Goal: Navigation & Orientation: Find specific page/section

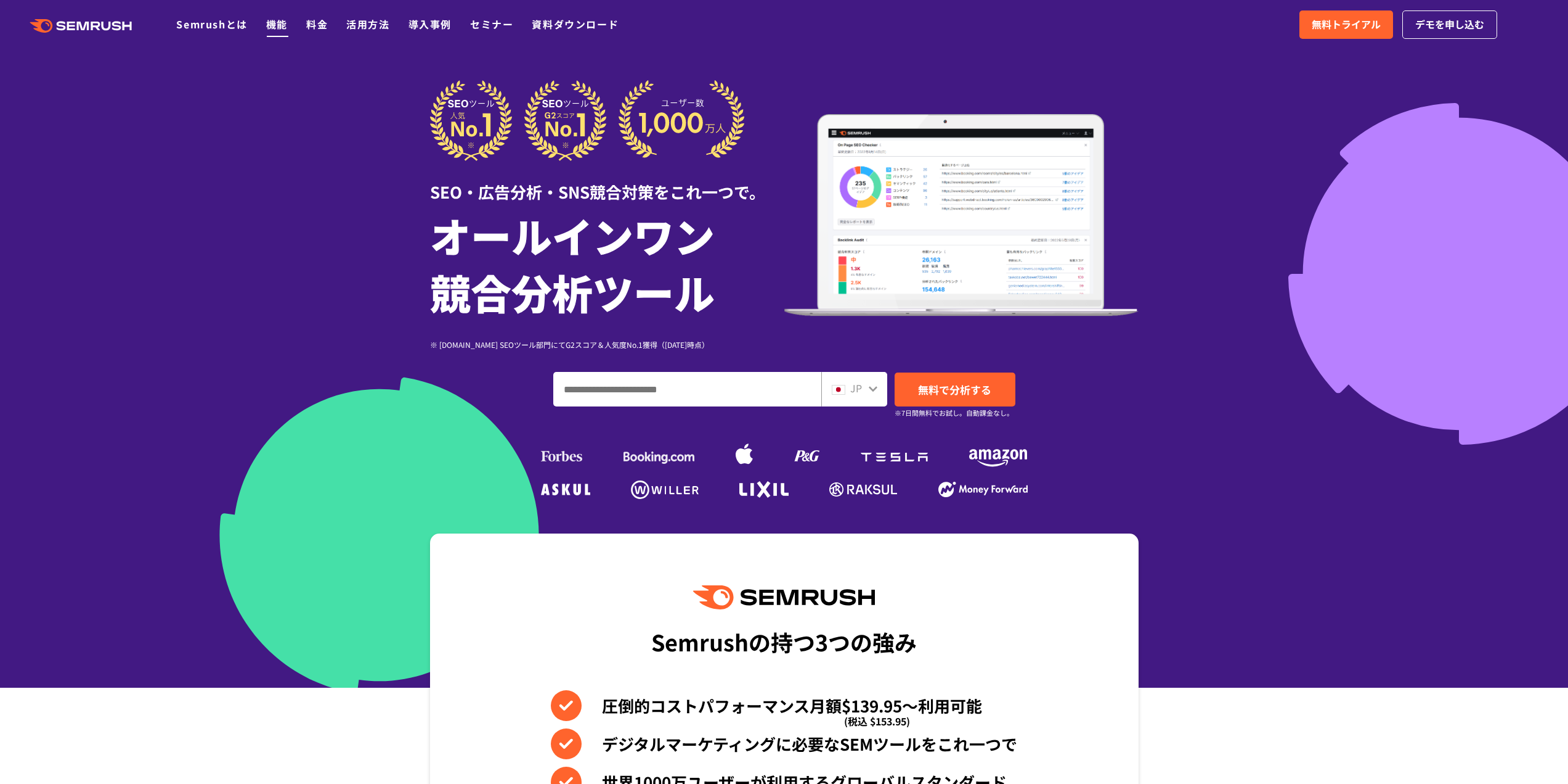
click at [278, 24] on link "機能" at bounding box center [276, 24] width 22 height 14
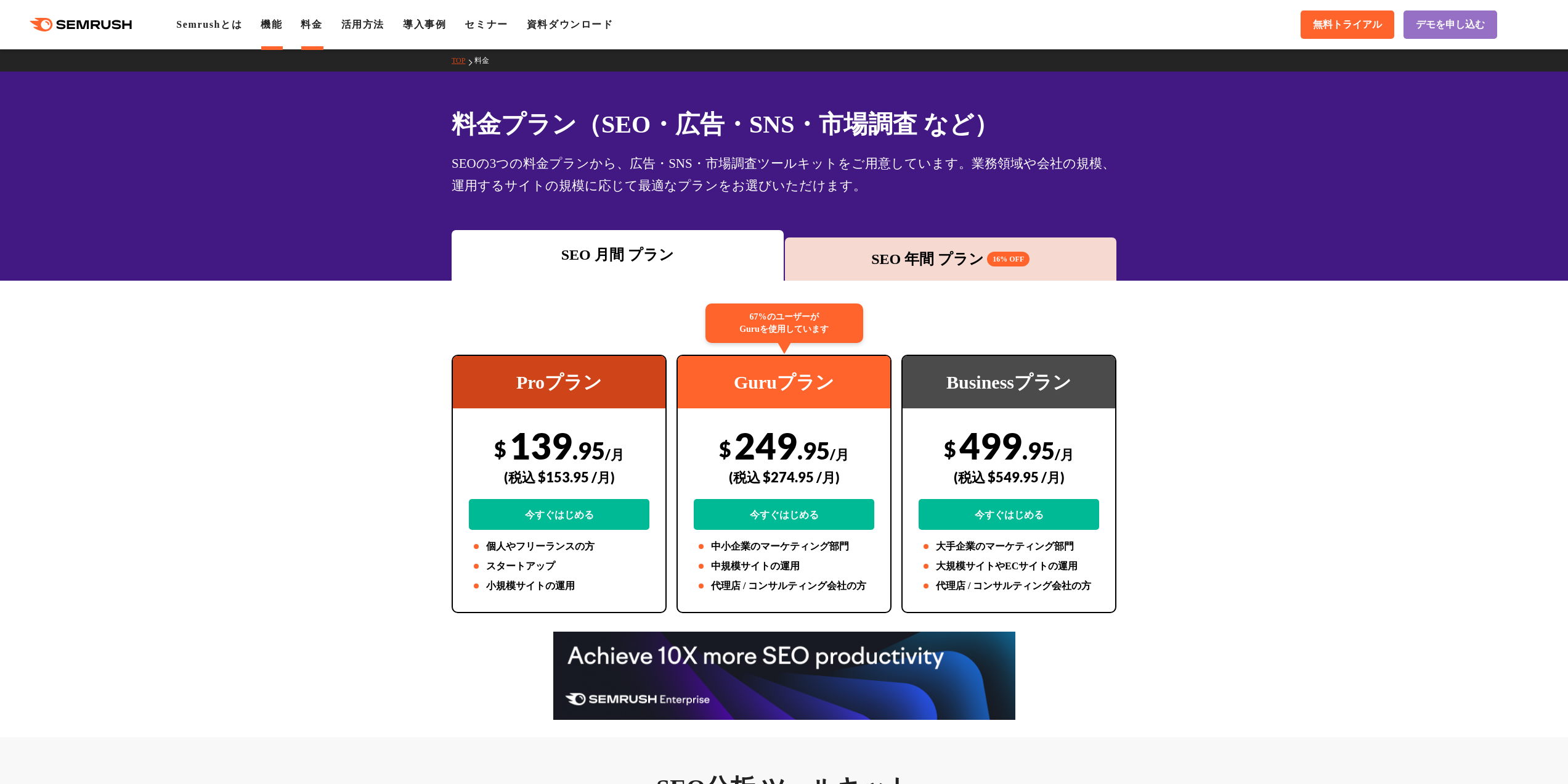
click at [279, 24] on link "機能" at bounding box center [271, 24] width 22 height 10
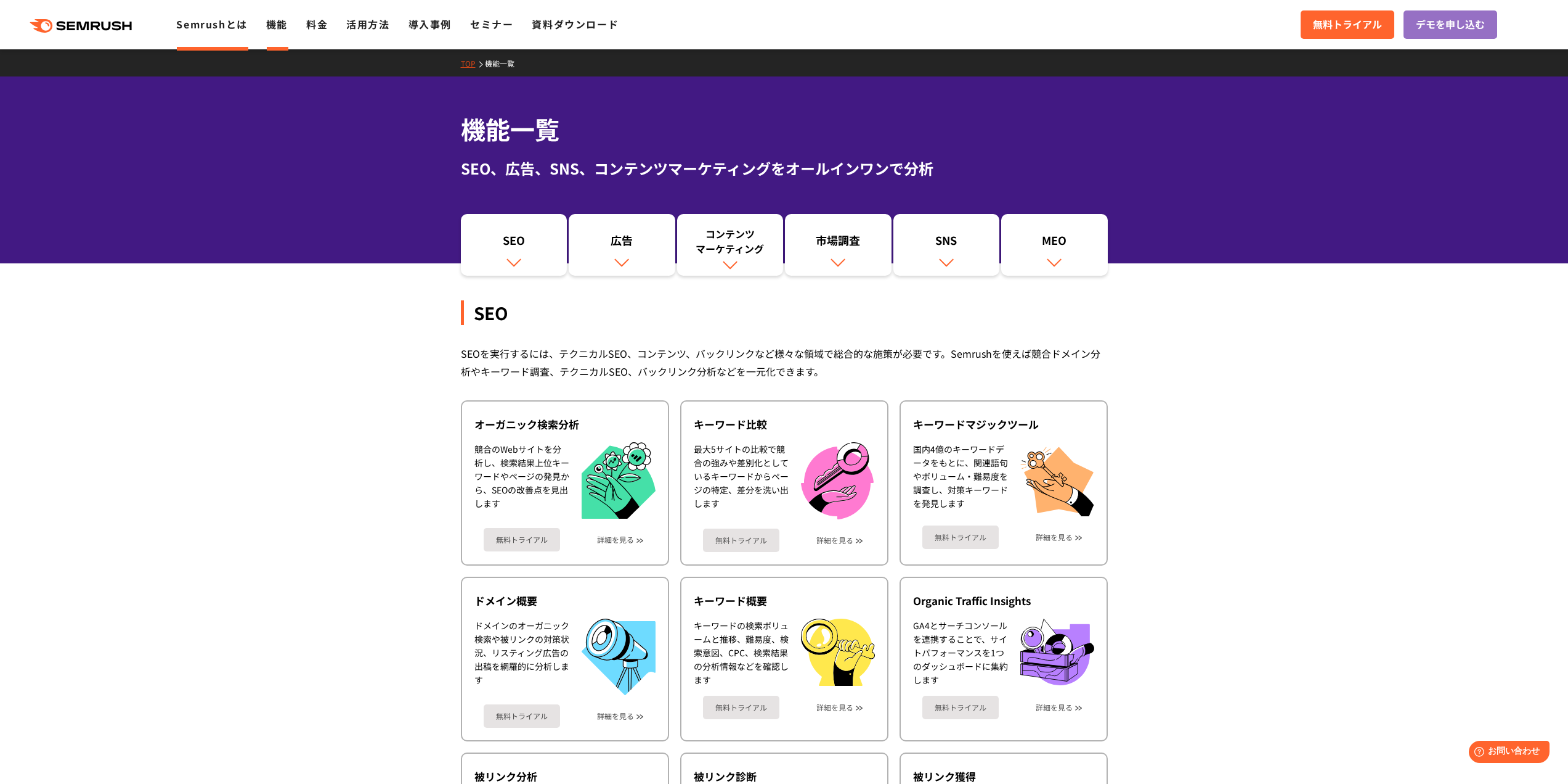
click at [211, 29] on link "Semrushとは" at bounding box center [212, 24] width 71 height 14
